Goal: Book appointment/travel/reservation

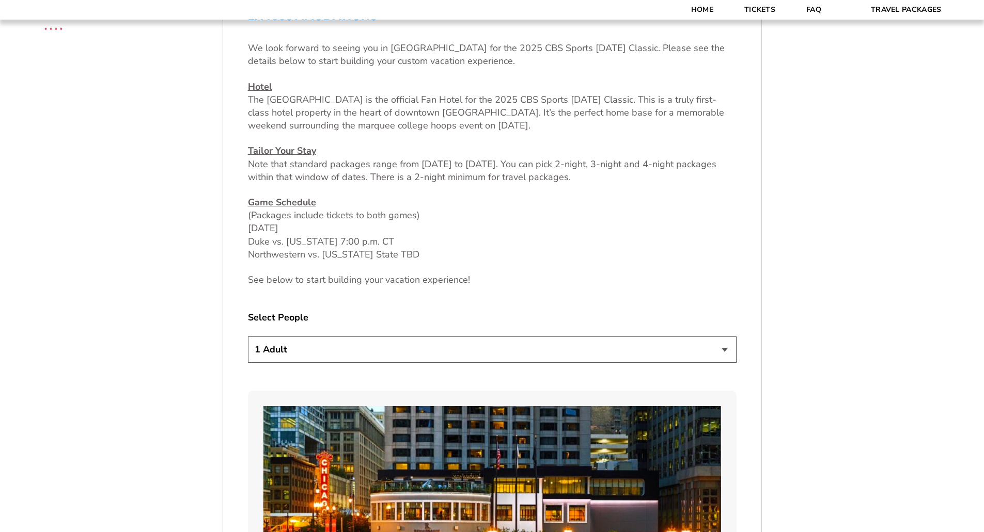
scroll to position [465, 0]
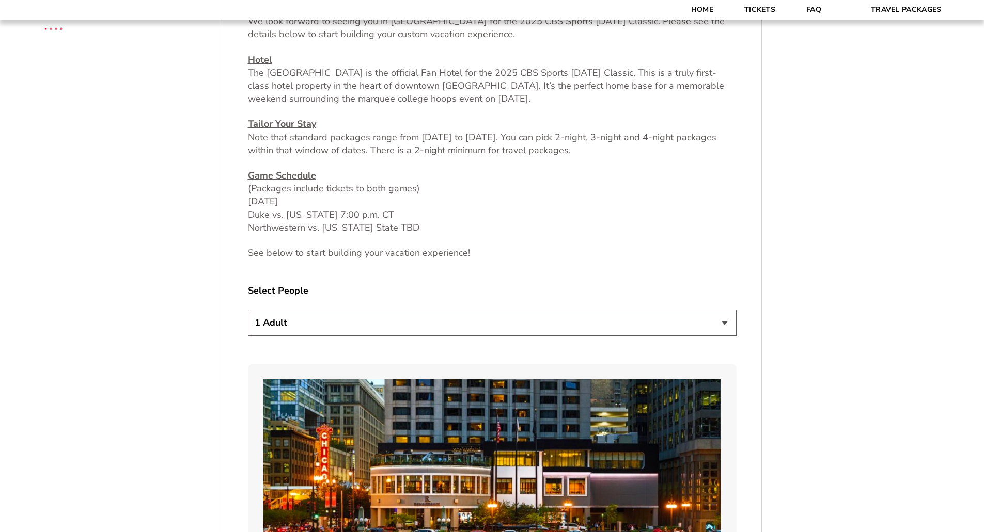
click at [308, 325] on select "1 Adult 2 Adults 3 Adults 4 Adults 2 Adults + 1 Child 2 Adults + 2 Children 2 A…" at bounding box center [492, 323] width 488 height 26
click at [248, 310] on select "1 Adult 2 Adults 3 Adults 4 Adults 2 Adults + 1 Child 2 Adults + 2 Children 2 A…" at bounding box center [492, 323] width 488 height 26
click at [305, 329] on select "1 Adult 2 Adults 3 Adults 4 Adults 2 Adults + 1 Child 2 Adults + 2 Children 2 A…" at bounding box center [492, 323] width 488 height 26
select select "3 Adults"
click at [248, 310] on select "1 Adult 2 Adults 3 Adults 4 Adults 2 Adults + 1 Child 2 Adults + 2 Children 2 A…" at bounding box center [492, 323] width 488 height 26
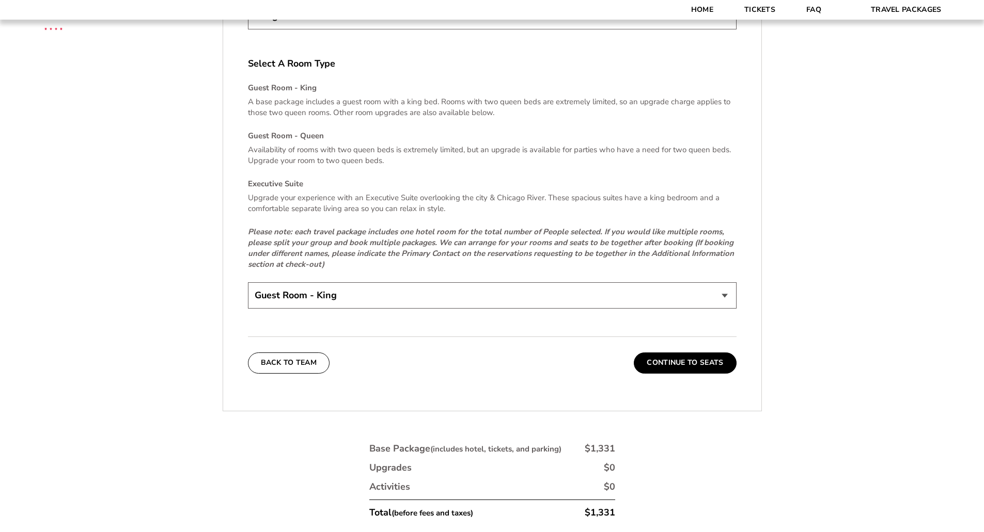
scroll to position [1543, 0]
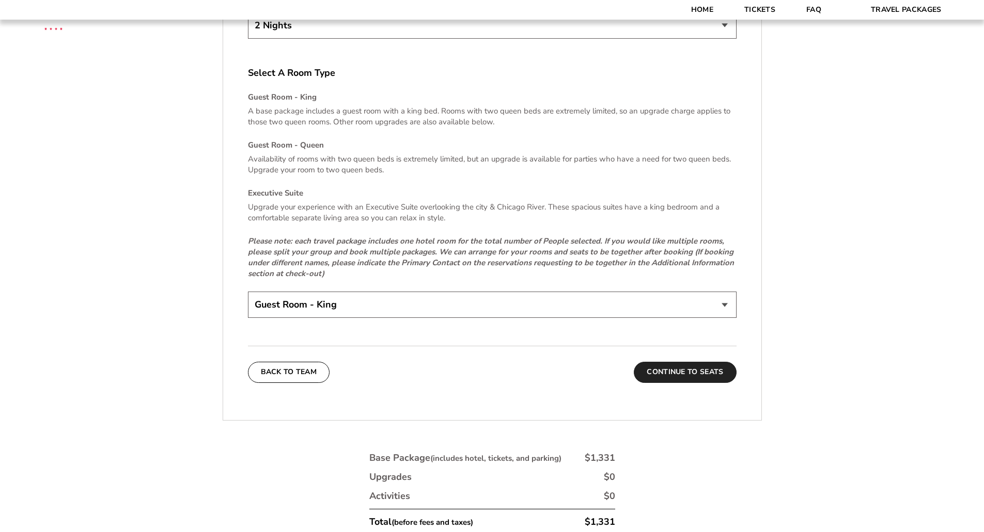
click at [670, 378] on button "Continue To Seats" at bounding box center [685, 372] width 102 height 21
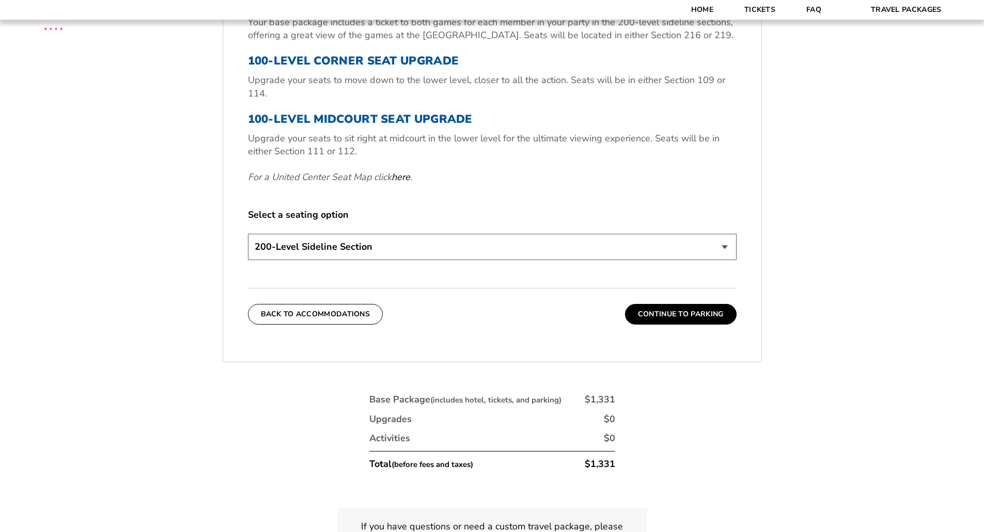
scroll to position [510, 0]
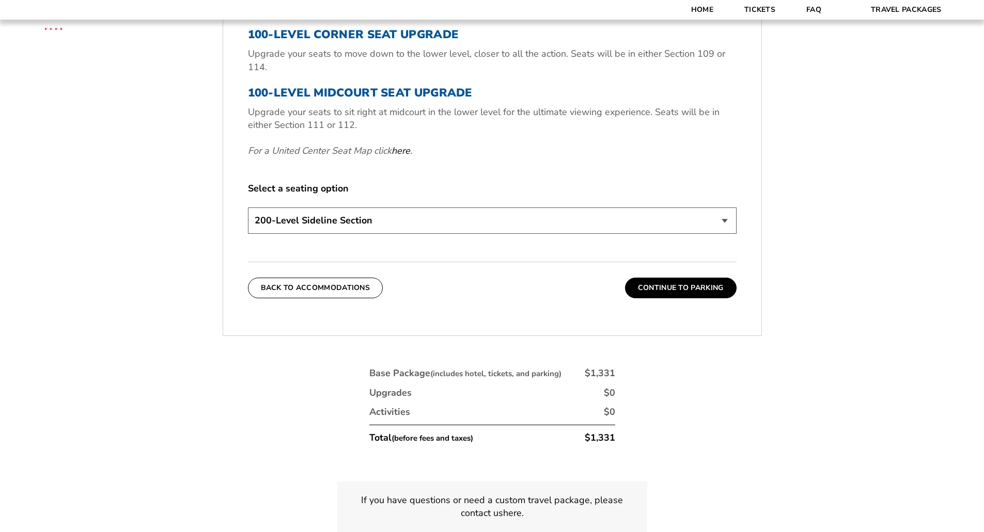
click at [619, 234] on select "200-Level Sideline Section 100-Level Corner Seat Upgrade (+$80 per person) 100-…" at bounding box center [492, 221] width 488 height 26
click at [140, 258] on form "[US_STATE] [US_STATE] Travel Package [PERSON_NAME] Travel Package [GEOGRAPHIC_D…" at bounding box center [492, 36] width 984 height 1092
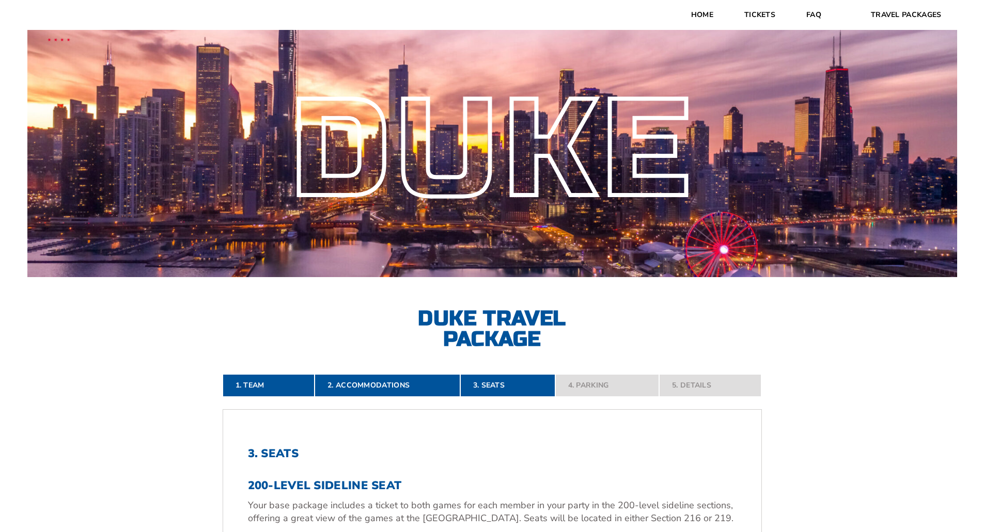
scroll to position [0, 0]
